Goal: Book appointment/travel/reservation

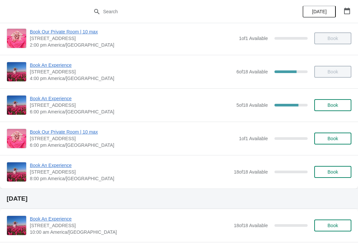
scroll to position [178, 0]
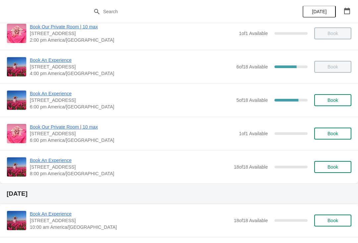
click at [56, 92] on span "Book An Experience" at bounding box center [131, 93] width 203 height 7
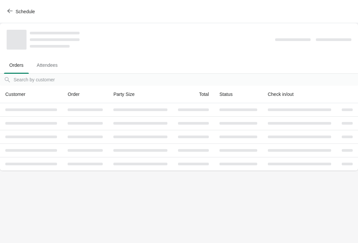
scroll to position [0, 0]
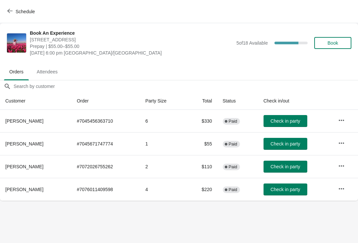
click at [286, 164] on span "Check in party" at bounding box center [284, 166] width 29 height 5
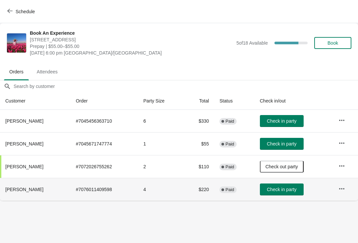
click at [291, 192] on span "Check in party" at bounding box center [281, 189] width 29 height 5
click at [346, 122] on button "button" at bounding box center [342, 121] width 12 height 12
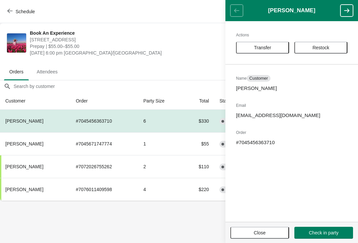
click at [204, 225] on body "Schedule Book An Experience [STREET_ADDRESS] Prepay | $55.00–$55.00 [DATE] 6:00…" at bounding box center [179, 121] width 358 height 243
click at [252, 231] on span "Close" at bounding box center [259, 233] width 47 height 5
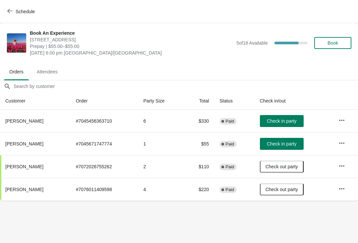
click at [343, 143] on icon "button" at bounding box center [341, 142] width 5 height 1
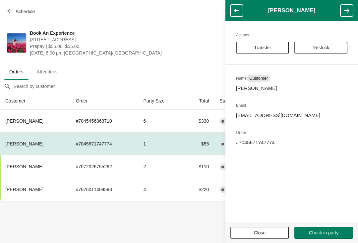
click at [186, 230] on body "Schedule Book An Experience [STREET_ADDRESS] Prepay | $55.00–$55.00 [DATE] 6:00…" at bounding box center [179, 121] width 358 height 243
click at [251, 237] on button "Close" at bounding box center [259, 233] width 59 height 12
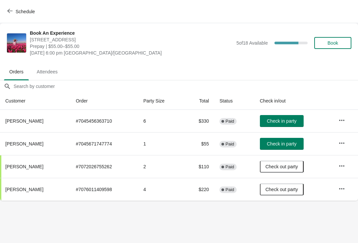
click at [344, 149] on button "button" at bounding box center [342, 143] width 12 height 12
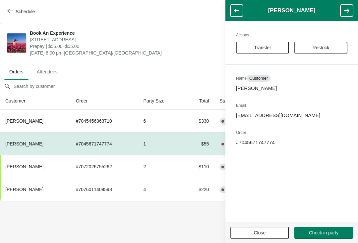
click at [254, 236] on span "Close" at bounding box center [260, 233] width 12 height 5
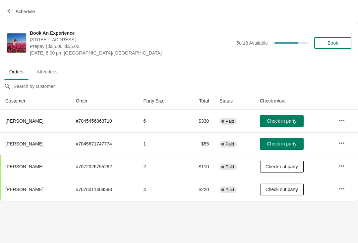
click at [340, 168] on icon "button" at bounding box center [341, 166] width 7 height 7
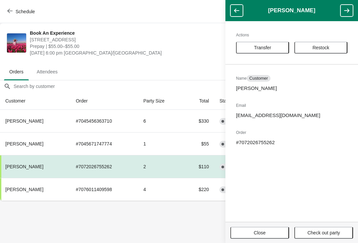
click at [247, 239] on button "Close" at bounding box center [259, 233] width 59 height 12
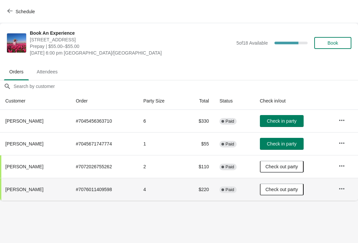
click at [343, 195] on button "button" at bounding box center [342, 189] width 12 height 12
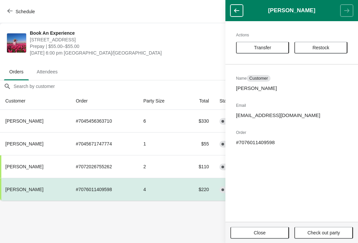
click at [260, 239] on button "Close" at bounding box center [259, 233] width 59 height 12
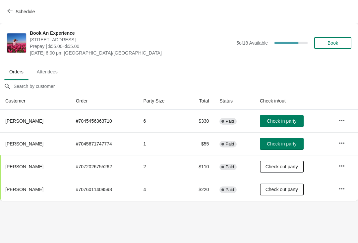
click at [25, 17] on button "Schedule" at bounding box center [21, 12] width 37 height 12
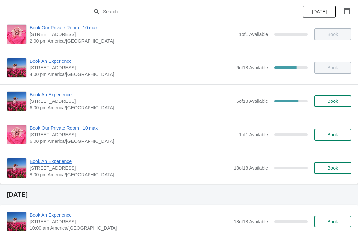
scroll to position [179, 0]
